Goal: Task Accomplishment & Management: Manage account settings

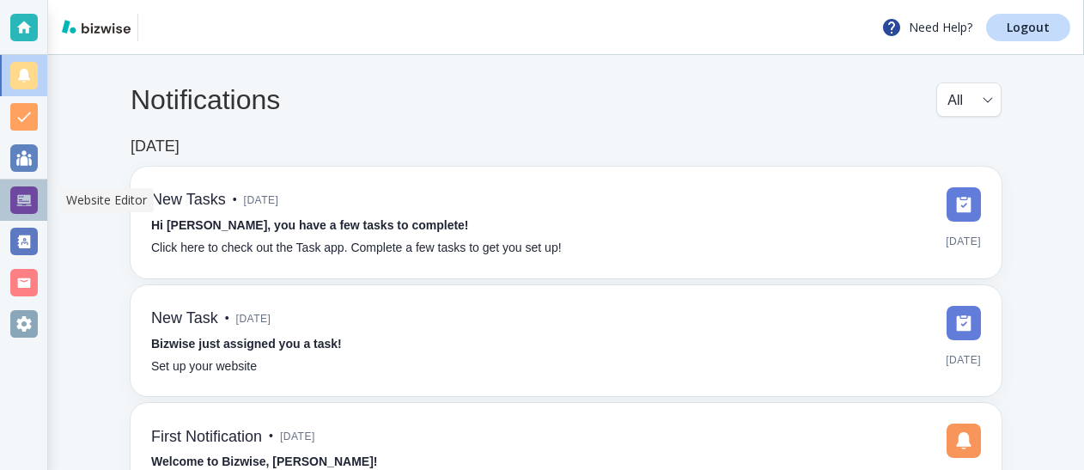
click at [21, 198] on div at bounding box center [23, 199] width 27 height 27
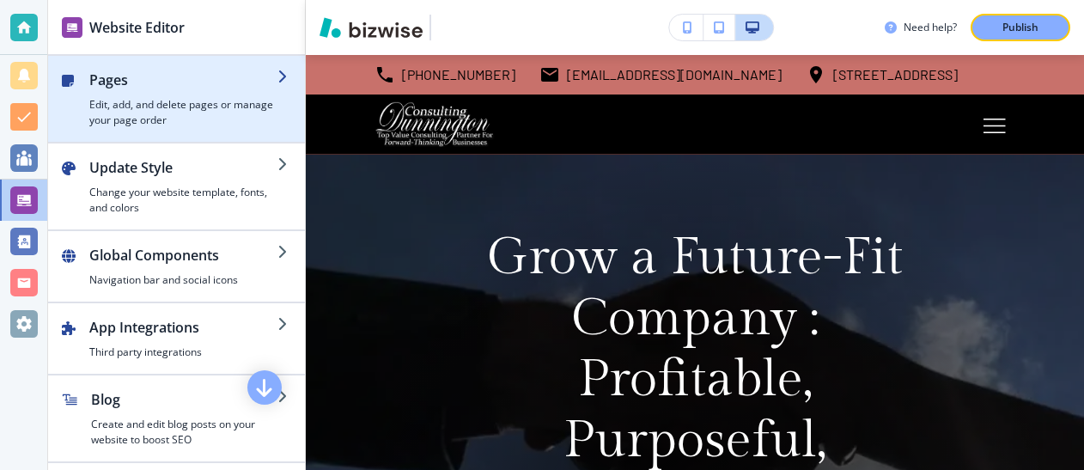
click at [143, 105] on h4 "Edit, add, and delete pages or manage your page order" at bounding box center [183, 112] width 188 height 31
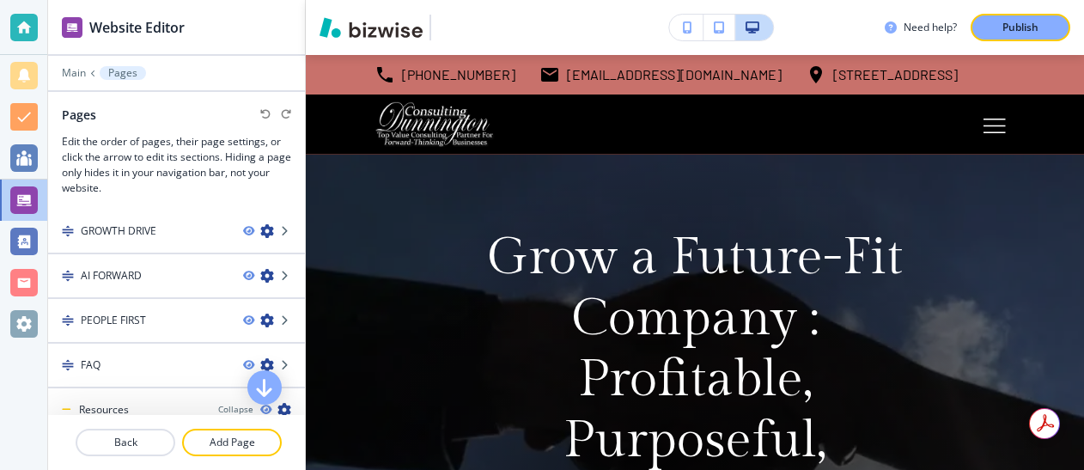
scroll to position [139, 0]
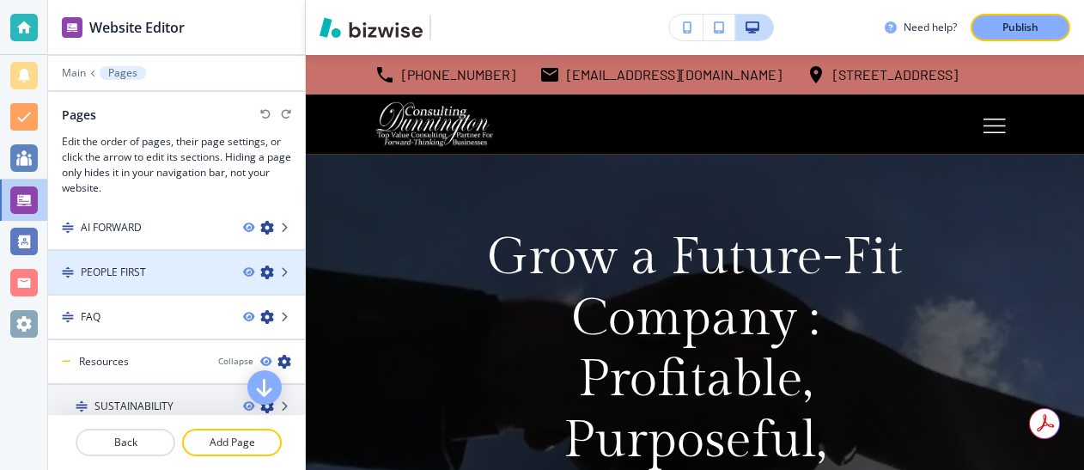
click at [154, 262] on div at bounding box center [176, 258] width 257 height 14
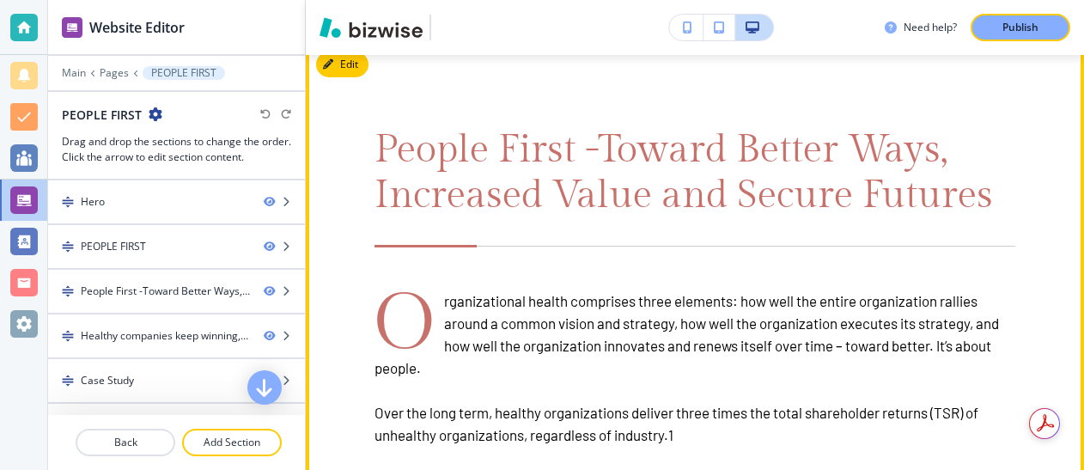
scroll to position [1054, 0]
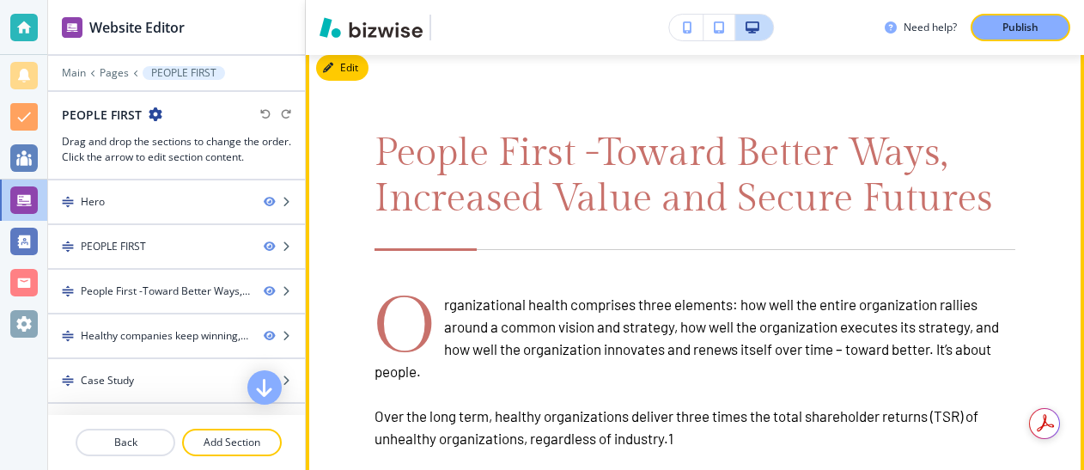
click at [557, 247] on div "People First -Toward Better Ways, Increased Value and Secure Futures O rganizat…" at bounding box center [695, 357] width 641 height 453
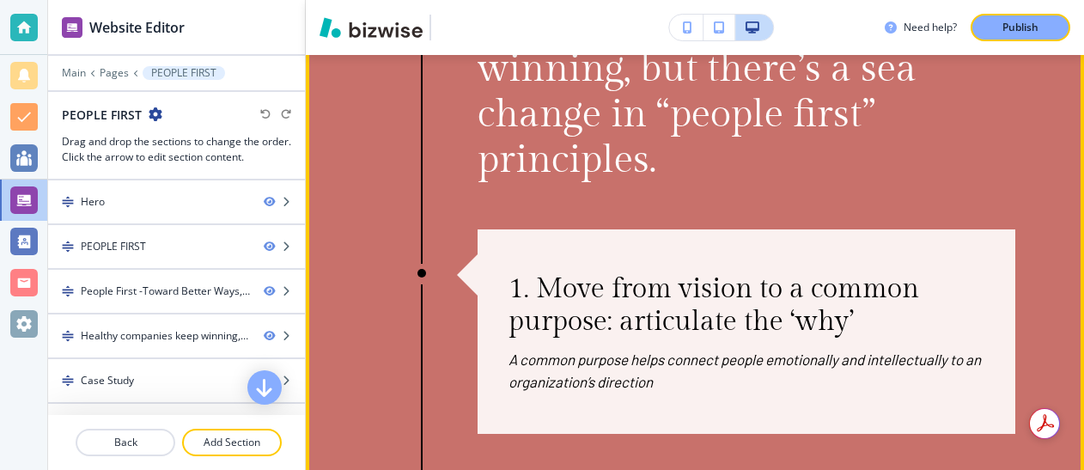
scroll to position [1870, 0]
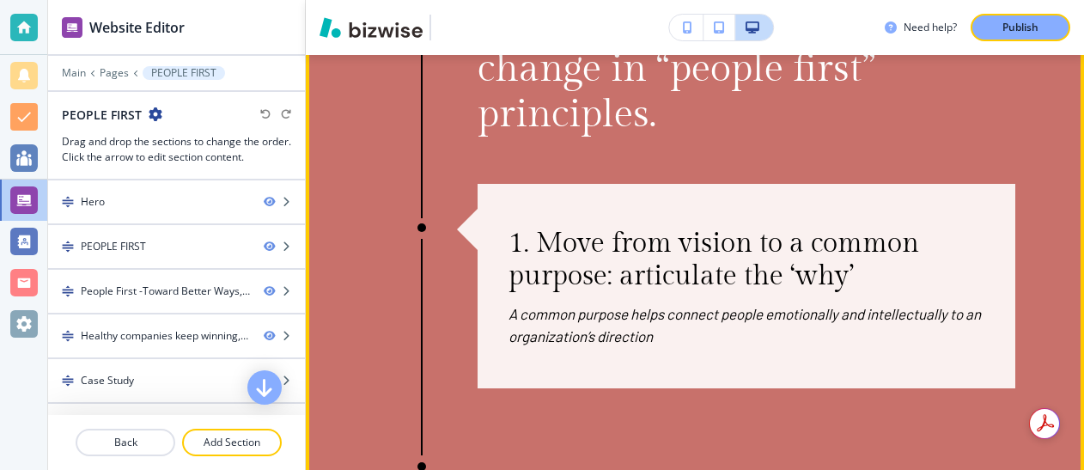
click at [559, 241] on p "1. Move from vision to a common purpose: articulate the ‘why’" at bounding box center [747, 259] width 476 height 65
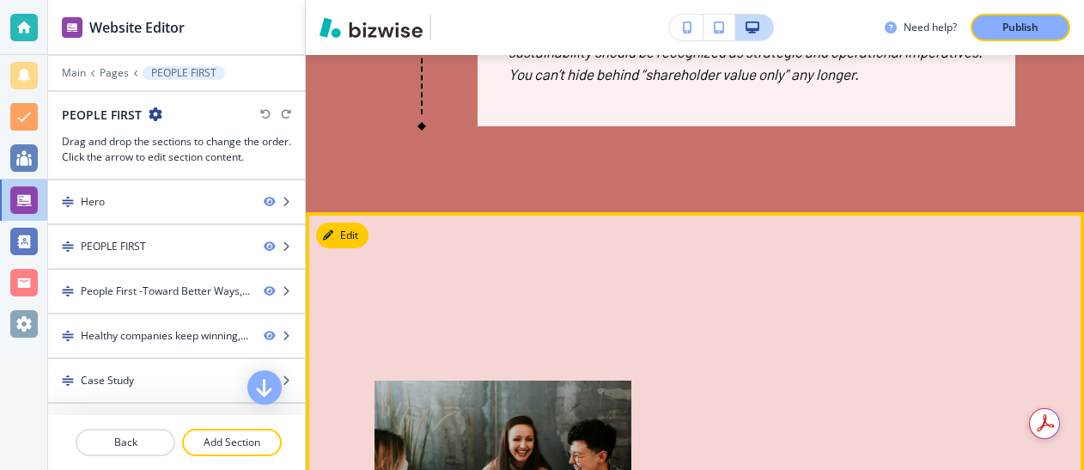
scroll to position [3397, 0]
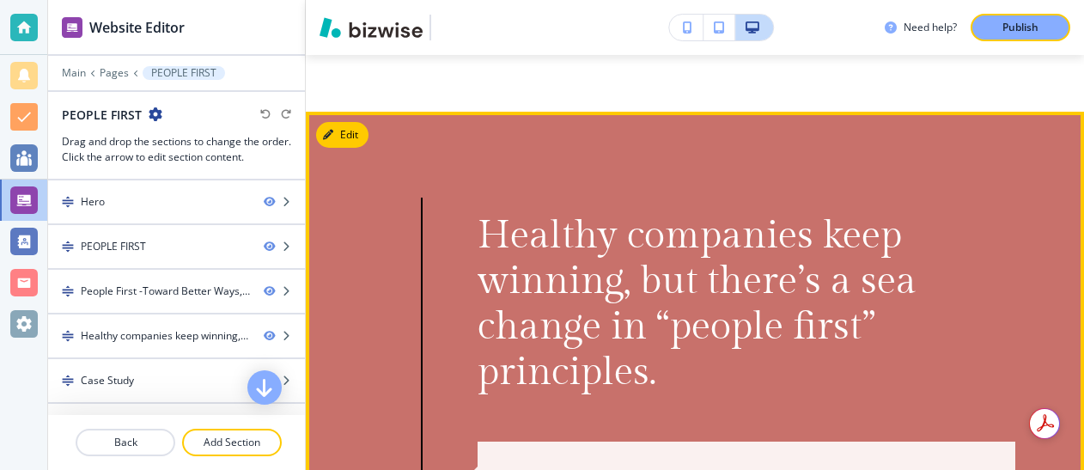
scroll to position [1627, 0]
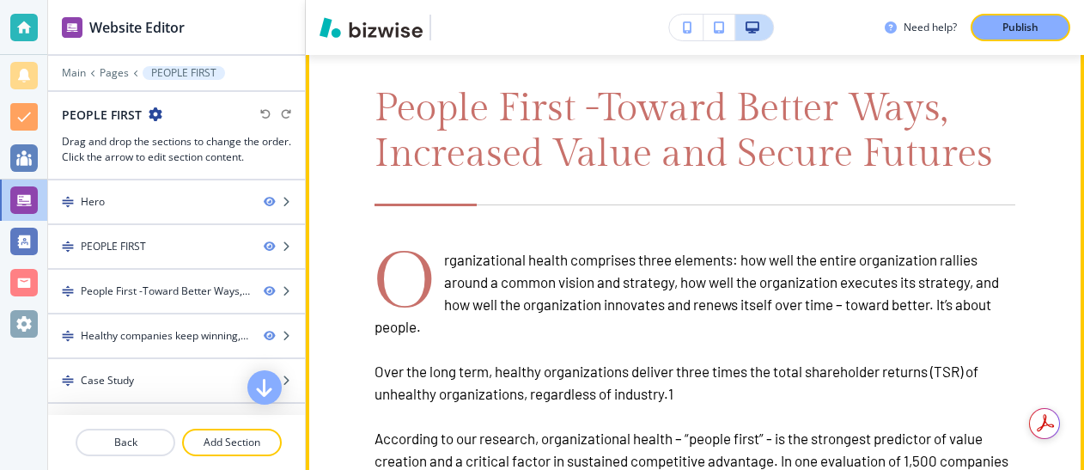
scroll to position [988, 0]
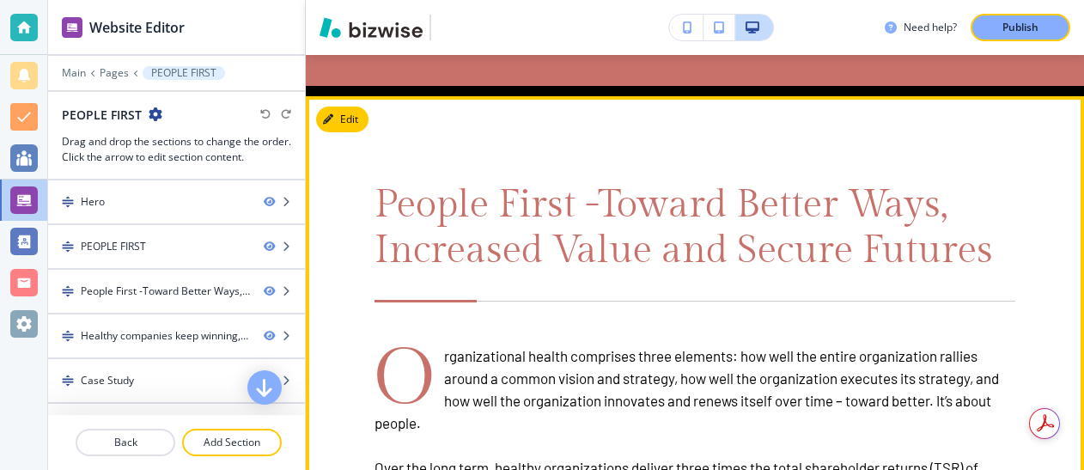
click at [569, 157] on div "People First -Toward Better Ways, Increased Value and Secure Futures O rganizat…" at bounding box center [695, 408] width 778 height 625
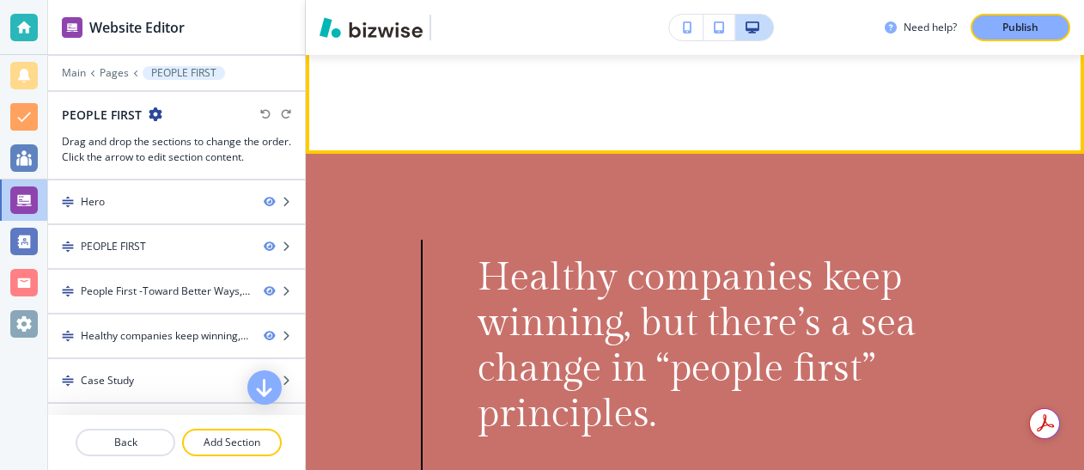
scroll to position [1595, 0]
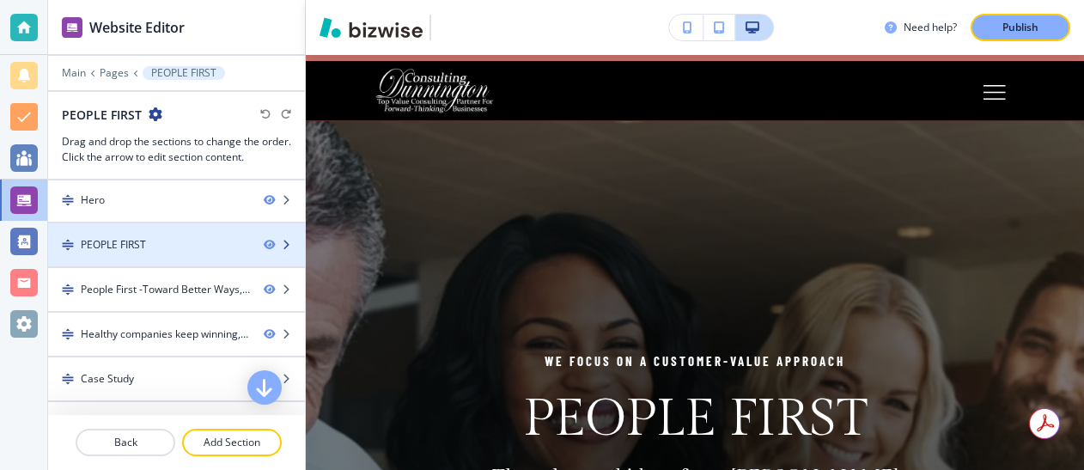
scroll to position [0, 0]
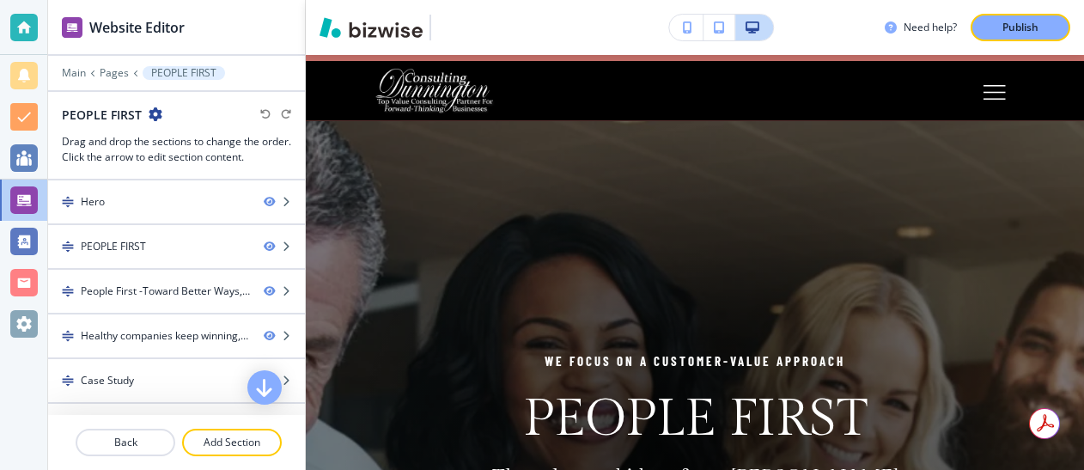
click at [93, 124] on div at bounding box center [176, 129] width 229 height 10
click at [24, 188] on div at bounding box center [23, 199] width 27 height 27
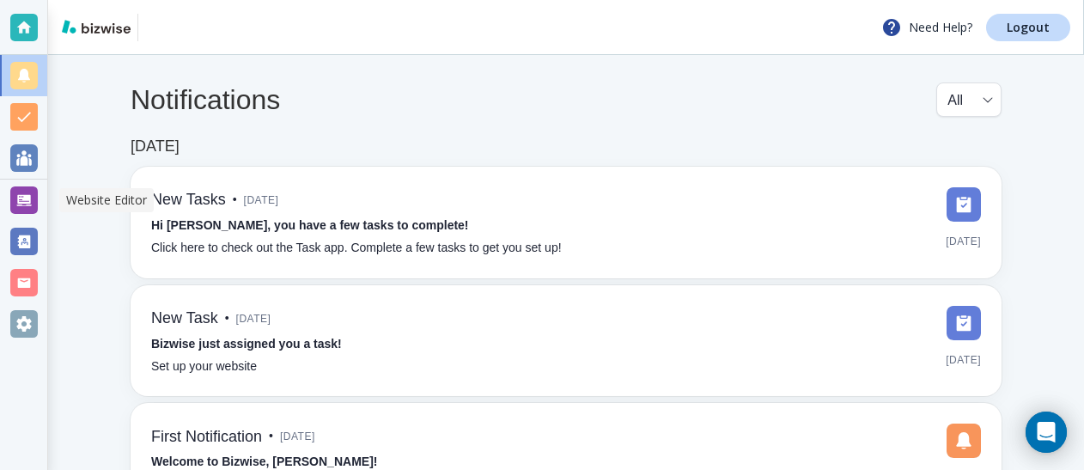
click at [36, 199] on div at bounding box center [23, 199] width 27 height 27
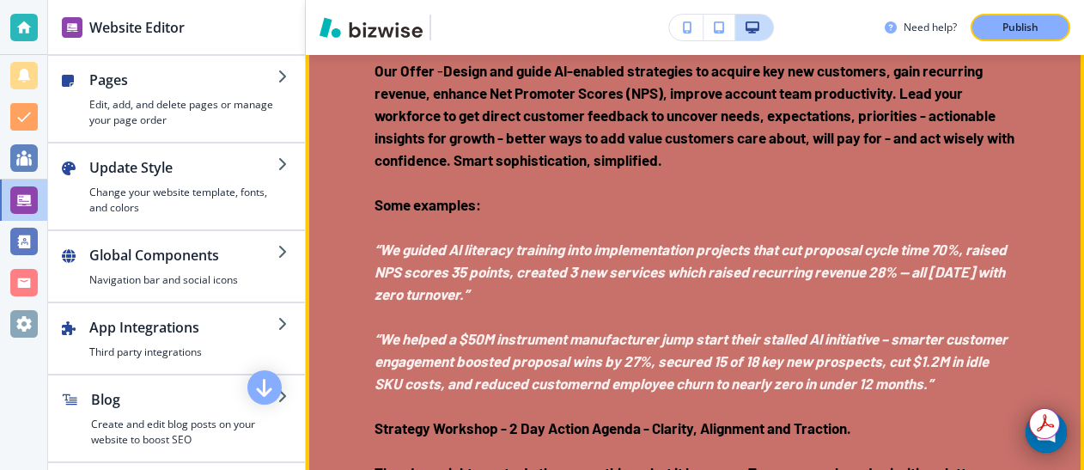
scroll to position [3299, 0]
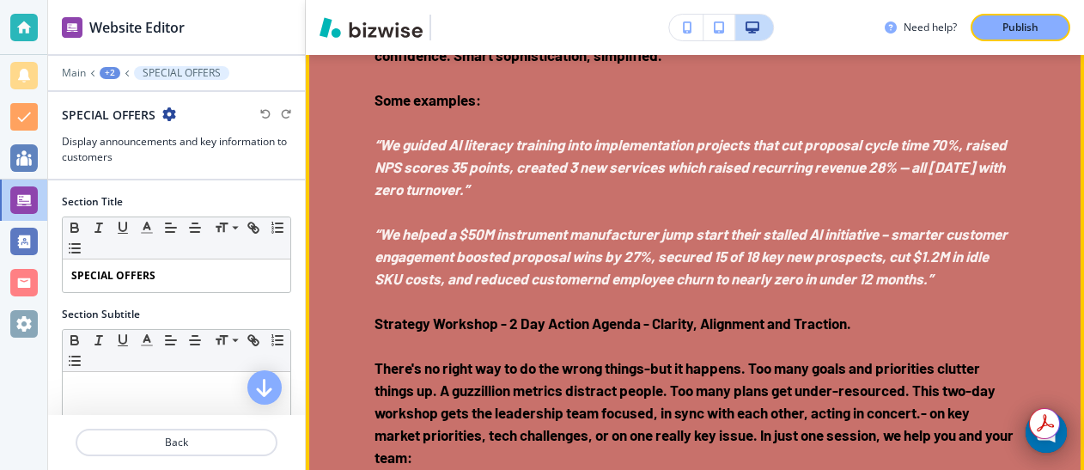
scroll to position [3455, 0]
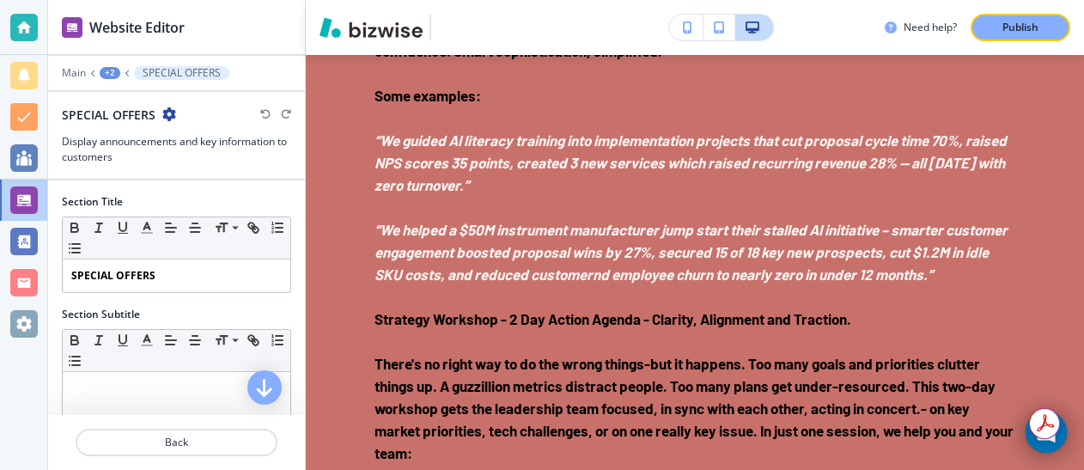
click at [116, 114] on h2 "SPECIAL OFFERS" at bounding box center [109, 115] width 94 height 18
click at [111, 114] on h2 "SPECIAL OFFERS" at bounding box center [109, 115] width 94 height 18
click at [113, 117] on h2 "SPECIAL OFFERS" at bounding box center [109, 115] width 94 height 18
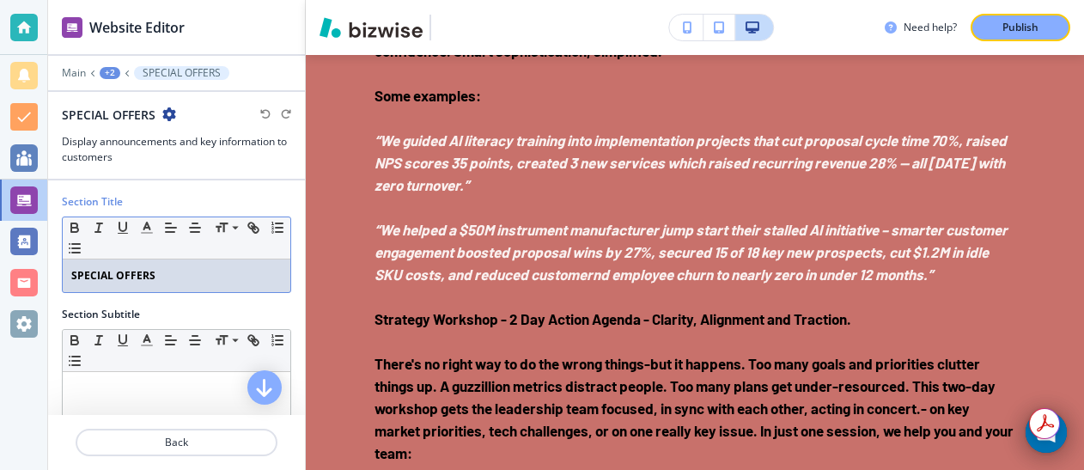
click at [114, 268] on strong "SPECIAL OFFERS" at bounding box center [113, 275] width 84 height 15
click at [167, 286] on div "SPECIAL A LA CARTE OFFERS" at bounding box center [177, 275] width 228 height 33
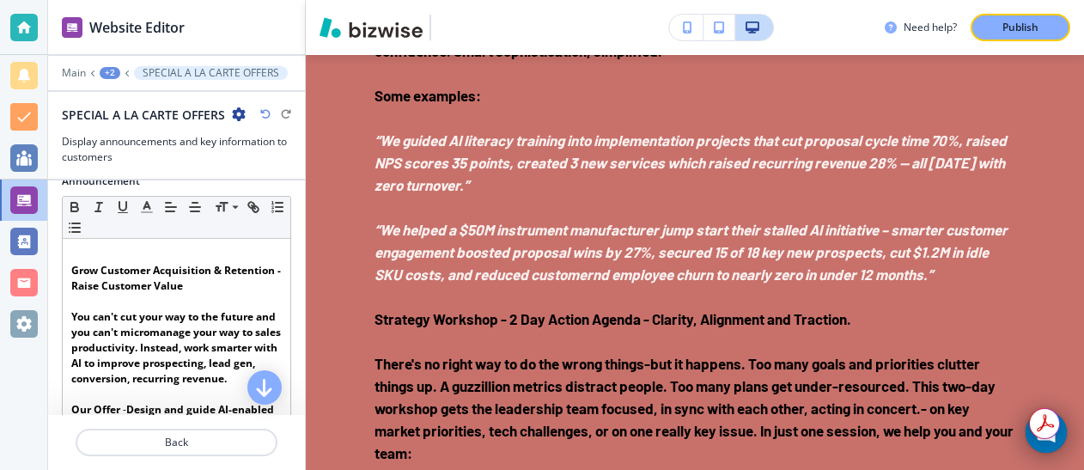
scroll to position [254, 0]
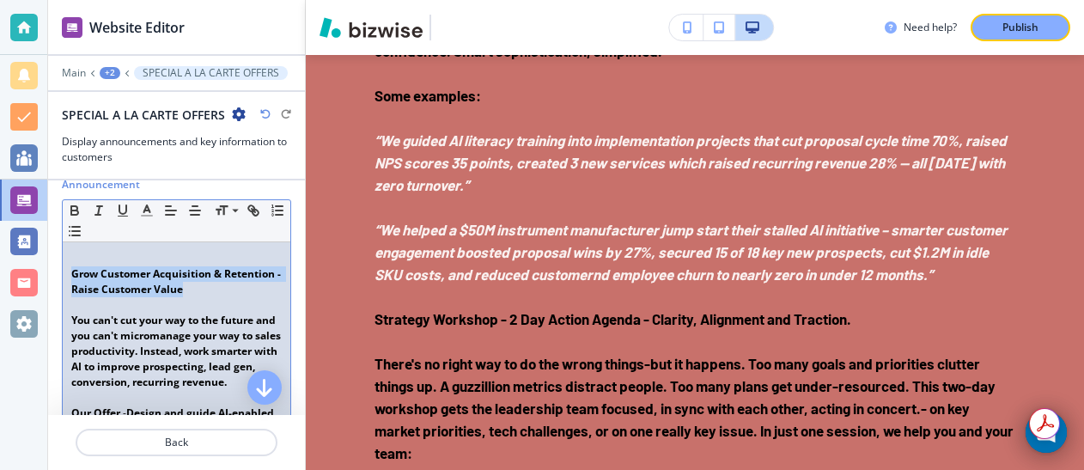
drag, startPoint x: 71, startPoint y: 276, endPoint x: 211, endPoint y: 285, distance: 139.5
click at [211, 285] on p "Grow Customer Acquisition & Retention - Raise Customer Value" at bounding box center [176, 281] width 211 height 31
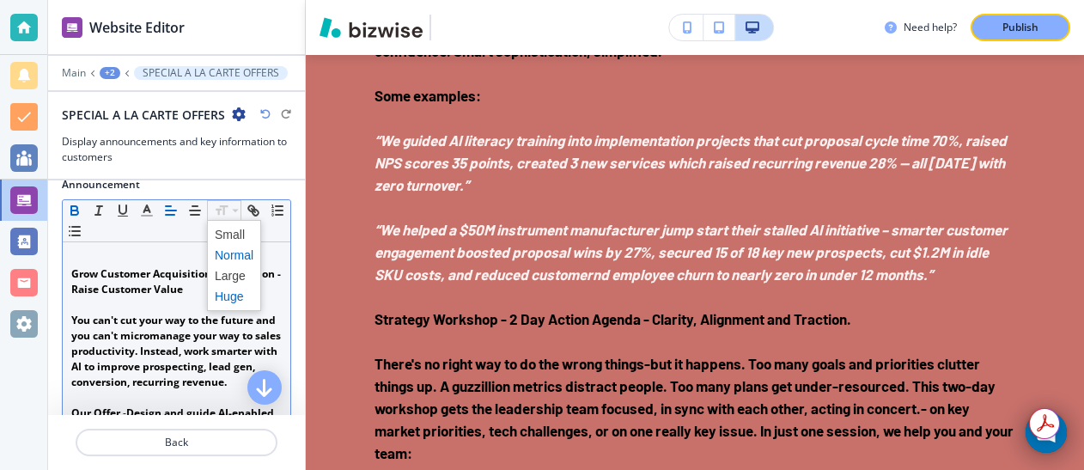
drag, startPoint x: 225, startPoint y: 305, endPoint x: 234, endPoint y: 296, distance: 12.8
click at [234, 296] on span at bounding box center [234, 296] width 39 height 21
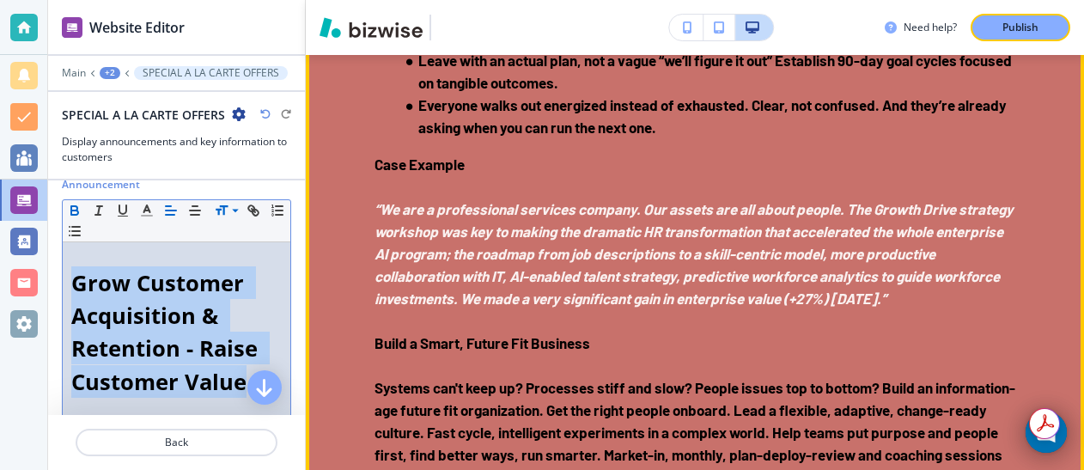
scroll to position [4042, 0]
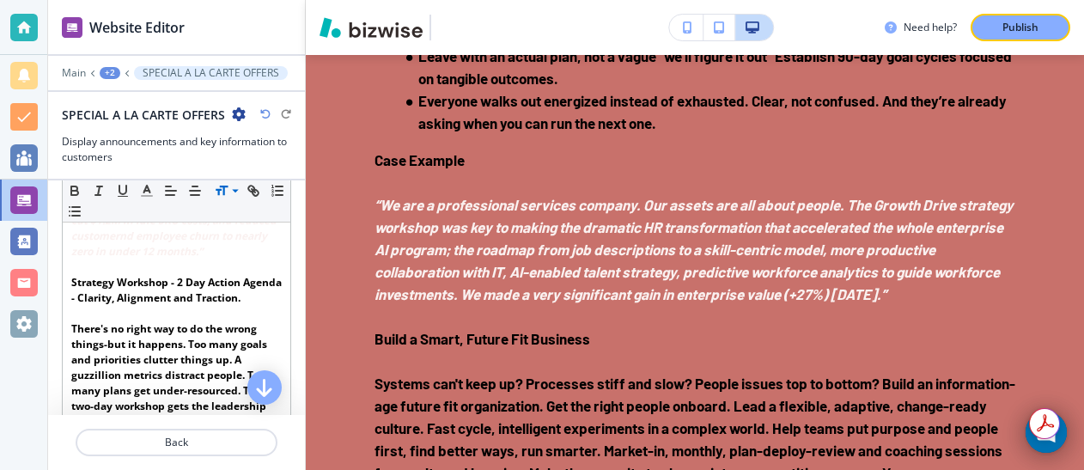
scroll to position [999, 0]
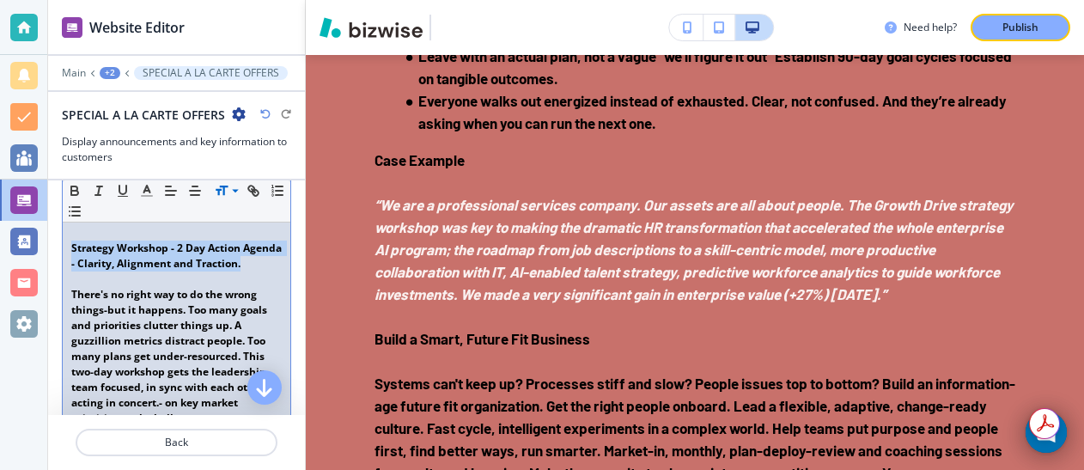
drag, startPoint x: 71, startPoint y: 260, endPoint x: 160, endPoint y: 291, distance: 93.8
click at [160, 272] on p "Strategy Workshop - 2 Day Action Agenda - Clarity, Alignment and Traction." at bounding box center [176, 256] width 211 height 31
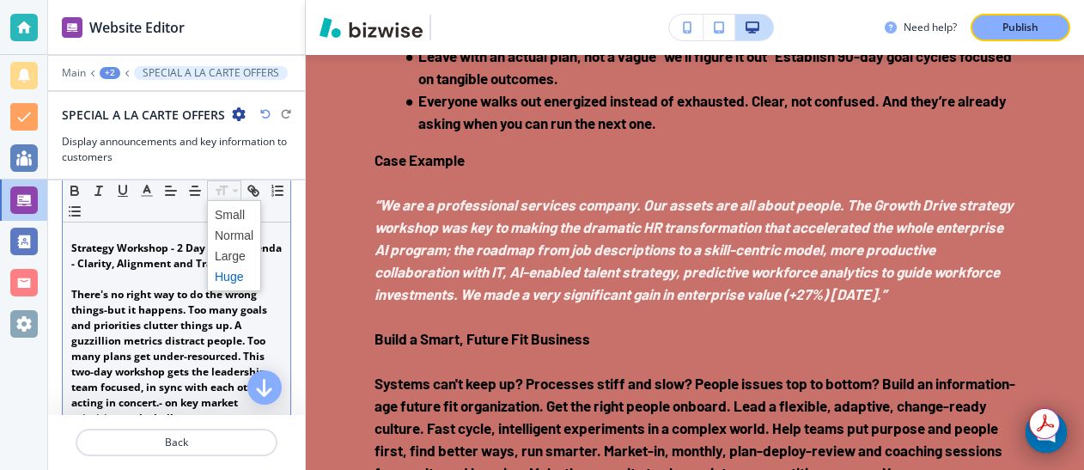
click at [231, 271] on span at bounding box center [234, 276] width 39 height 21
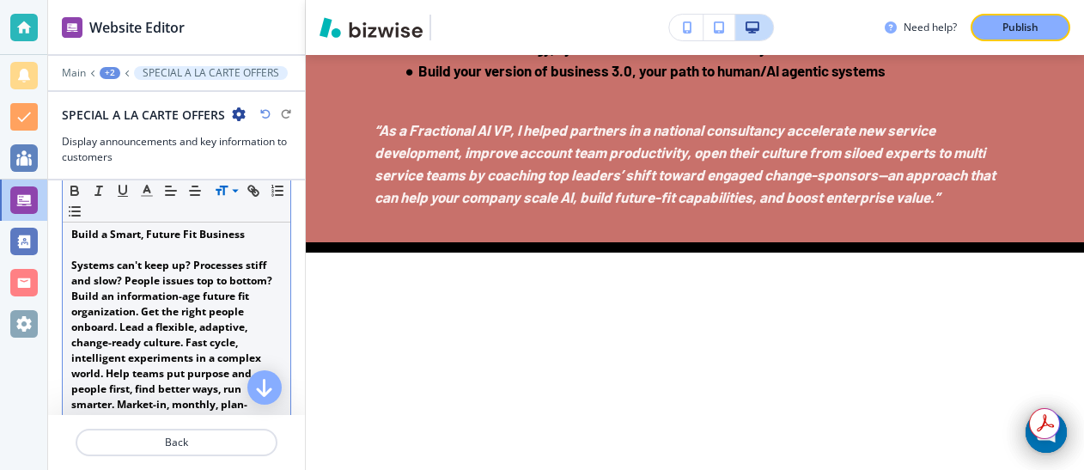
scroll to position [1712, 0]
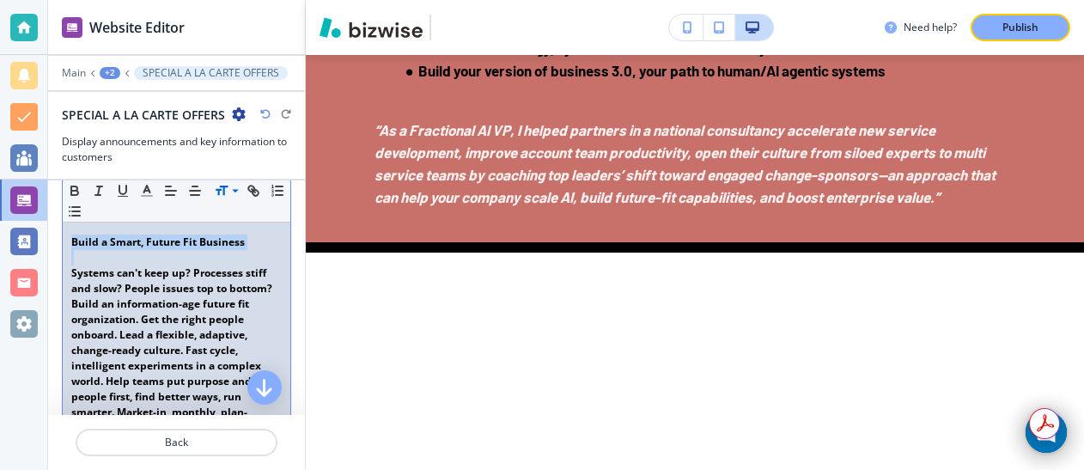
drag, startPoint x: 72, startPoint y: 273, endPoint x: 249, endPoint y: 281, distance: 177.2
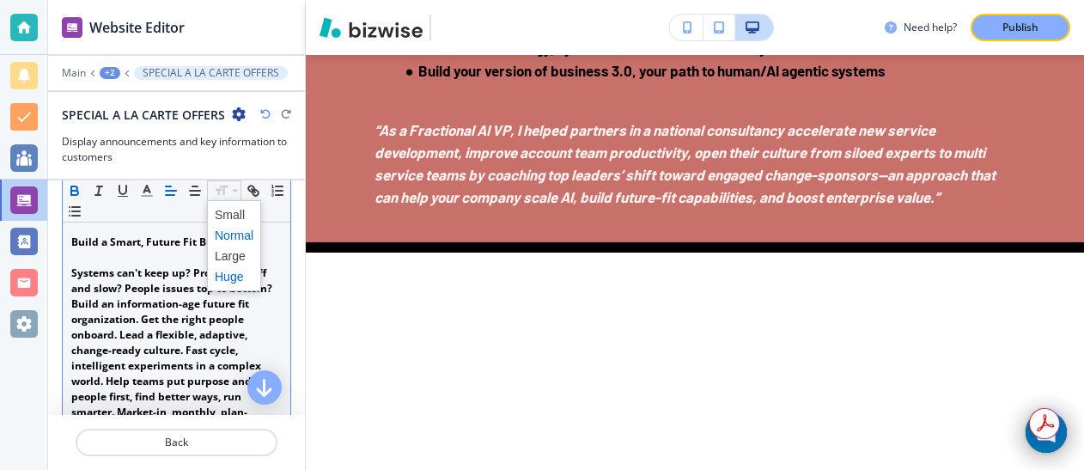
click at [232, 273] on span at bounding box center [234, 276] width 39 height 21
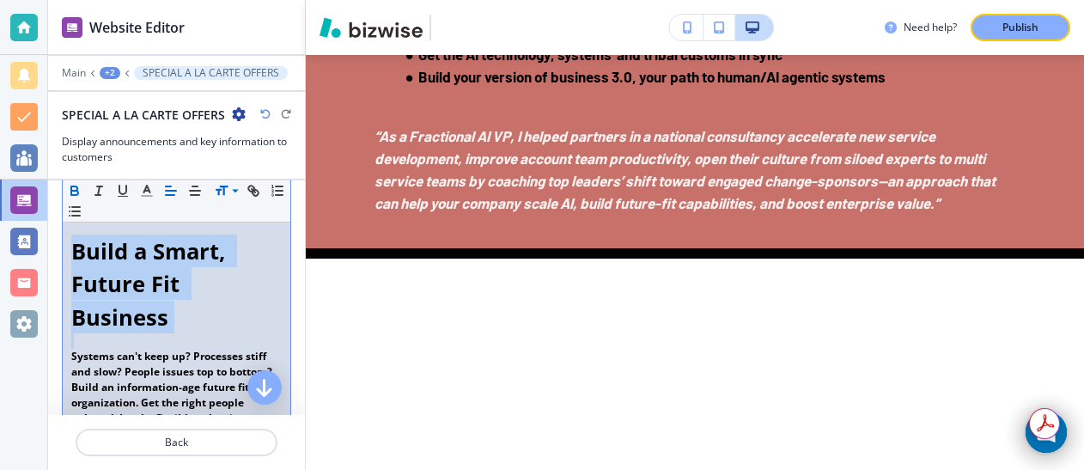
scroll to position [215, 0]
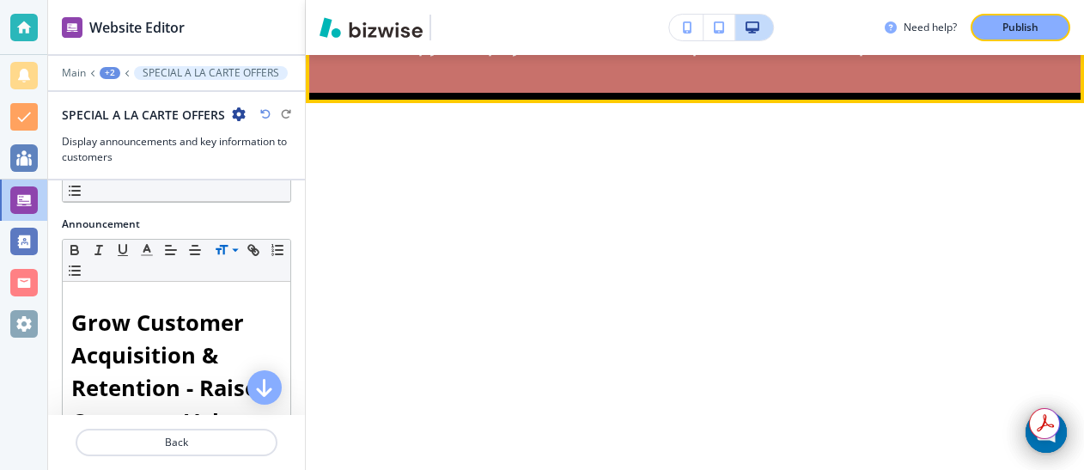
scroll to position [4784, 0]
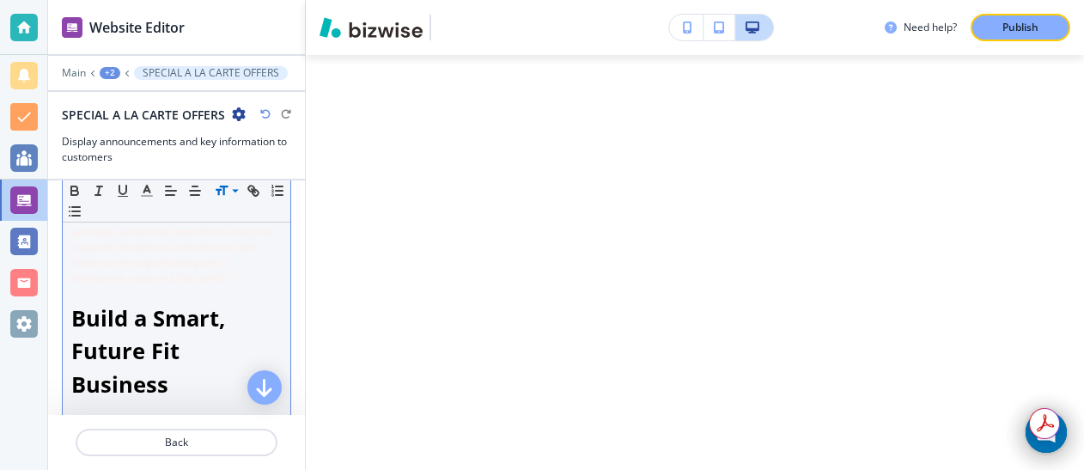
scroll to position [1699, 0]
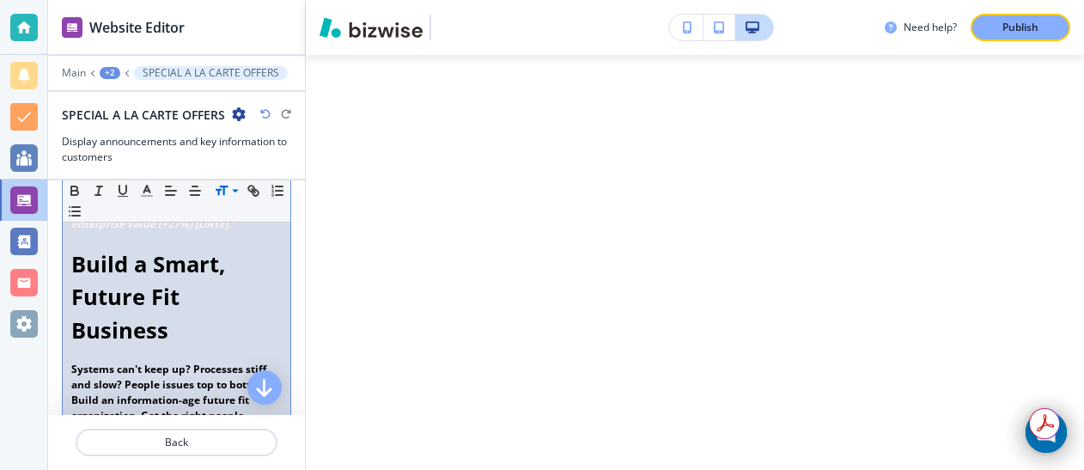
click at [72, 295] on strong "Build a Smart, Future Fit Business" at bounding box center [151, 296] width 160 height 95
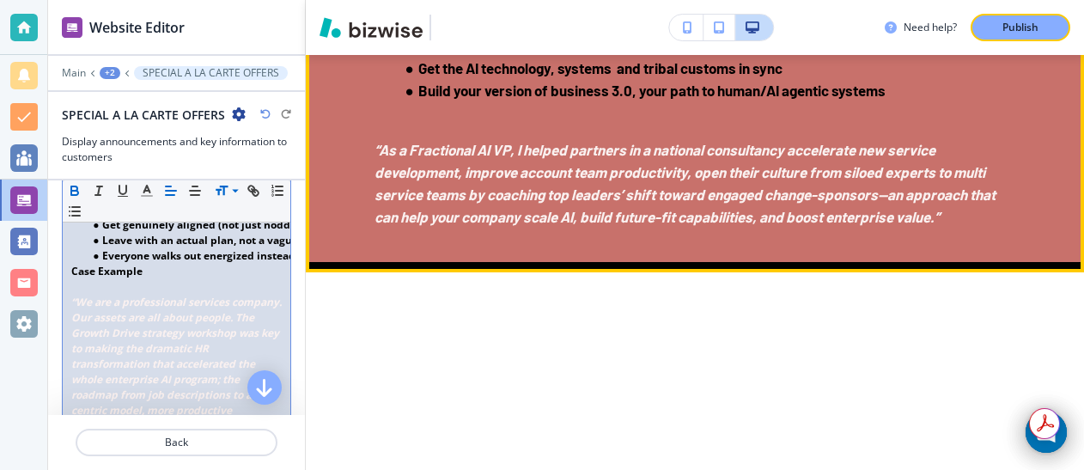
scroll to position [4628, 0]
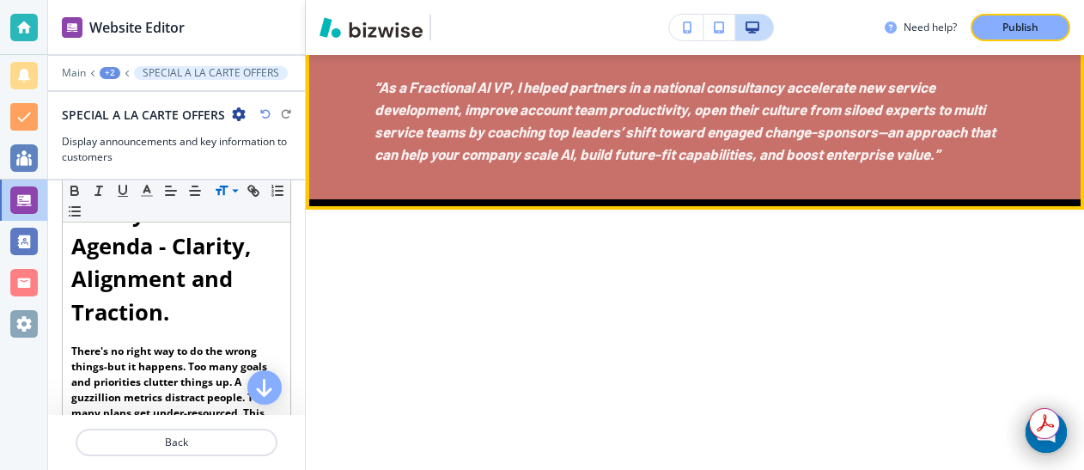
scroll to position [4611, 0]
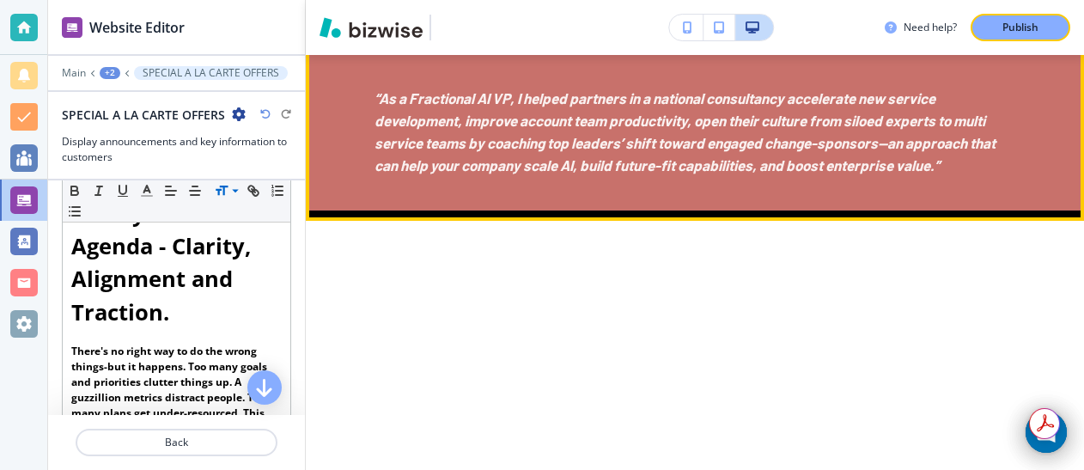
scroll to position [4703, 0]
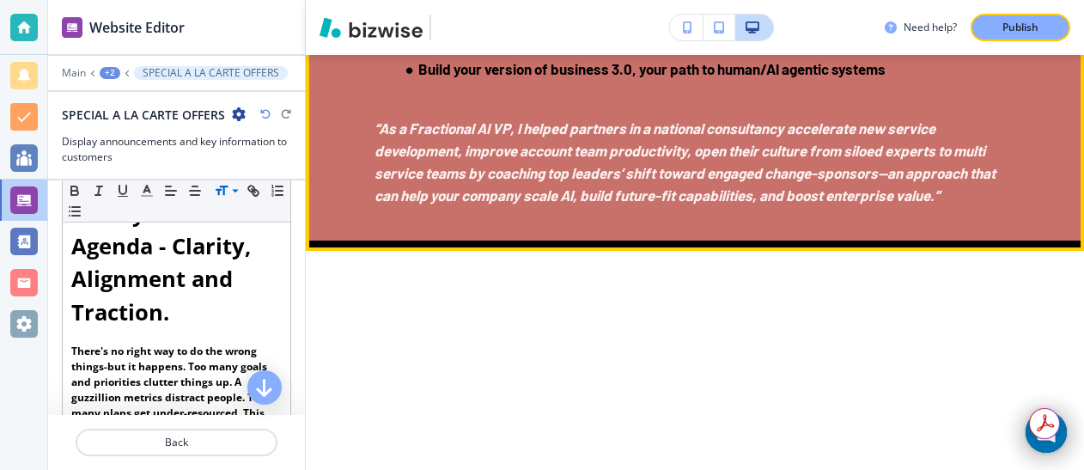
scroll to position [4649, 0]
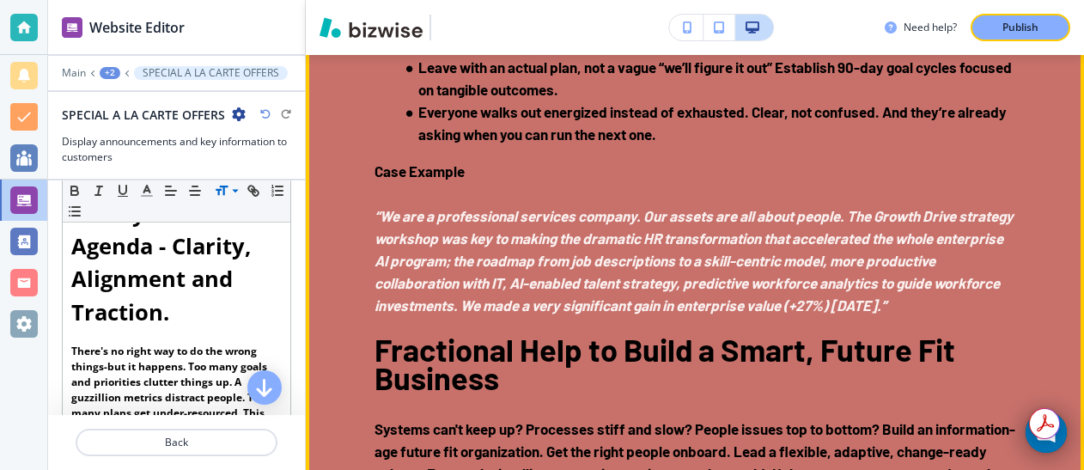
scroll to position [4032, 0]
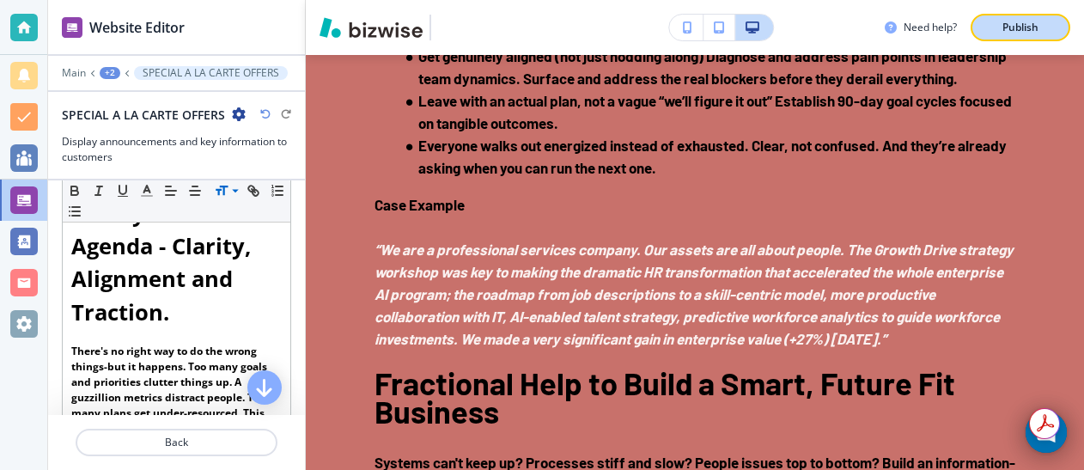
click at [1011, 24] on p "Publish" at bounding box center [1021, 27] width 36 height 15
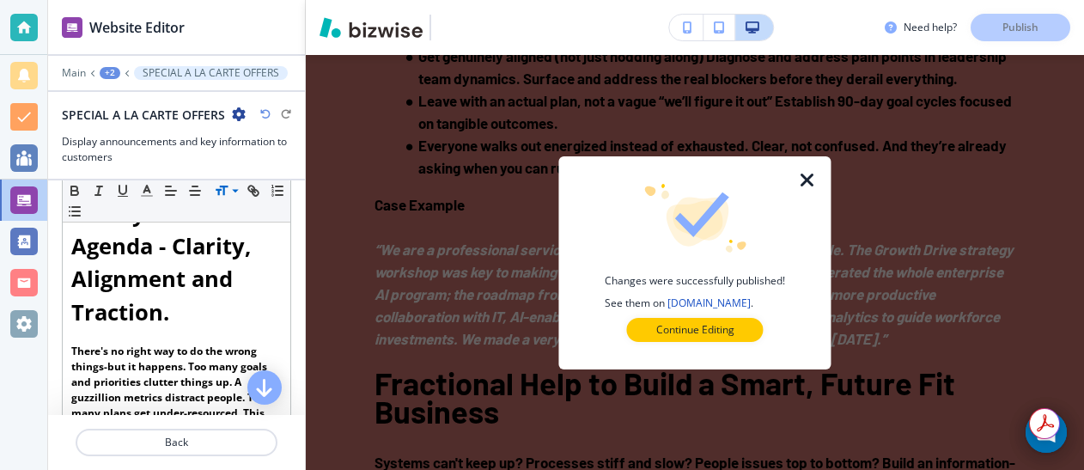
click at [804, 178] on icon "button" at bounding box center [807, 180] width 21 height 21
